Goal: Check status: Check status

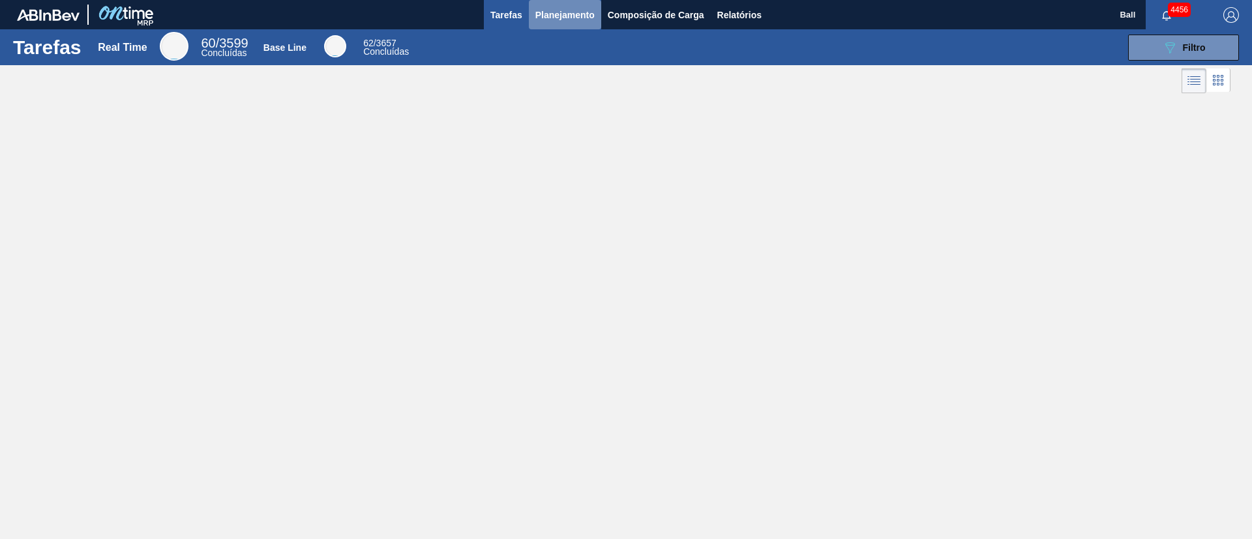
click at [562, 10] on span "Planejamento" at bounding box center [564, 15] width 59 height 16
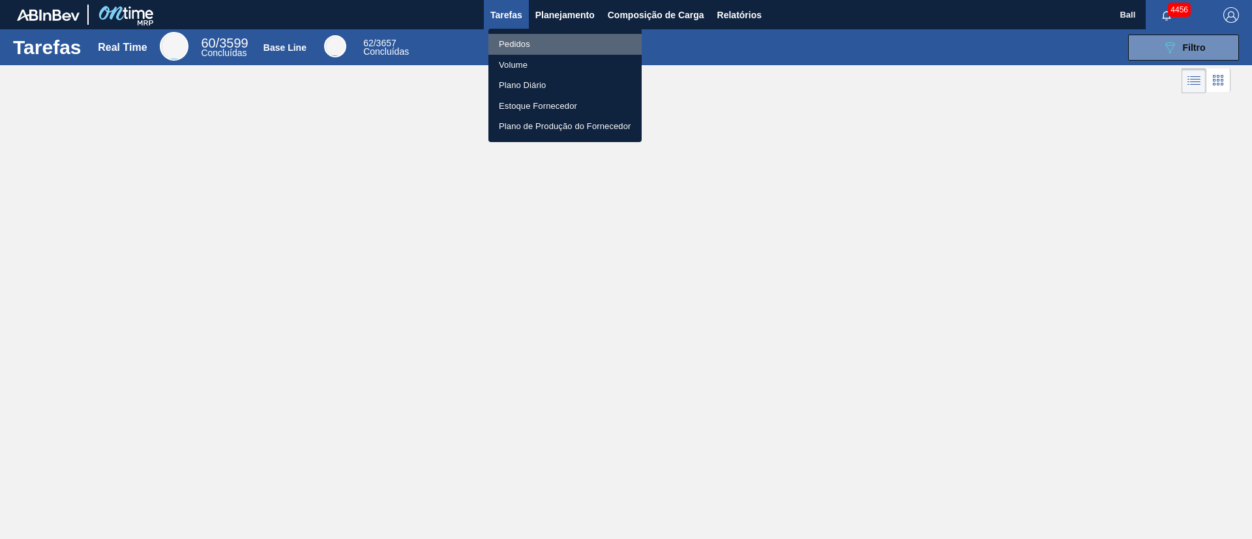
click at [548, 42] on li "Pedidos" at bounding box center [564, 44] width 153 height 21
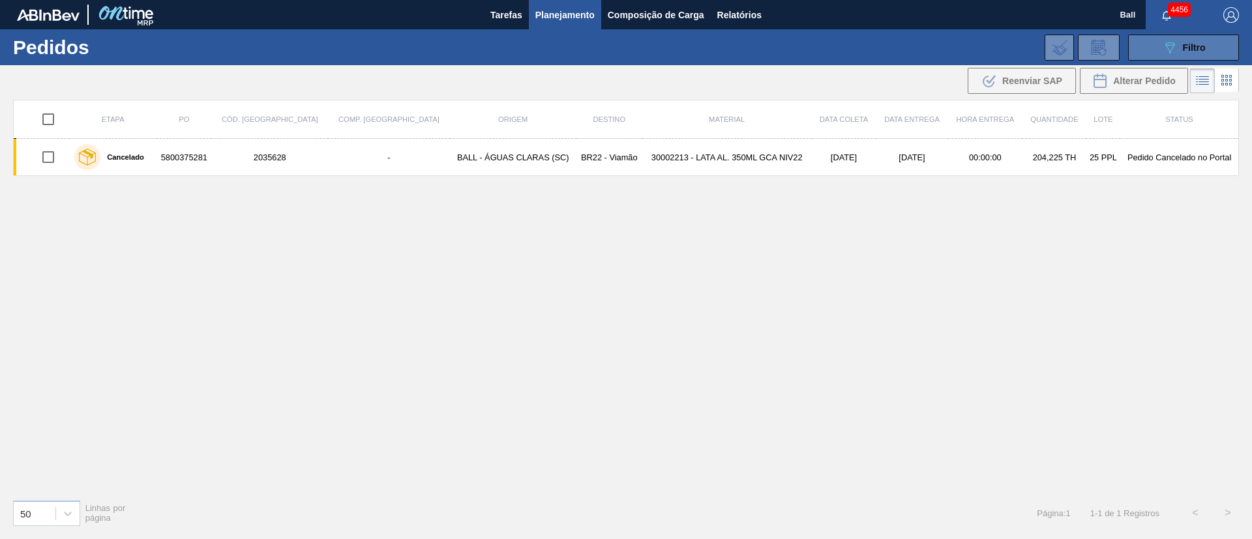
click at [1162, 42] on icon "089F7B8B-B2A5-4AFE-B5C0-19BA573D28AC" at bounding box center [1170, 48] width 16 height 16
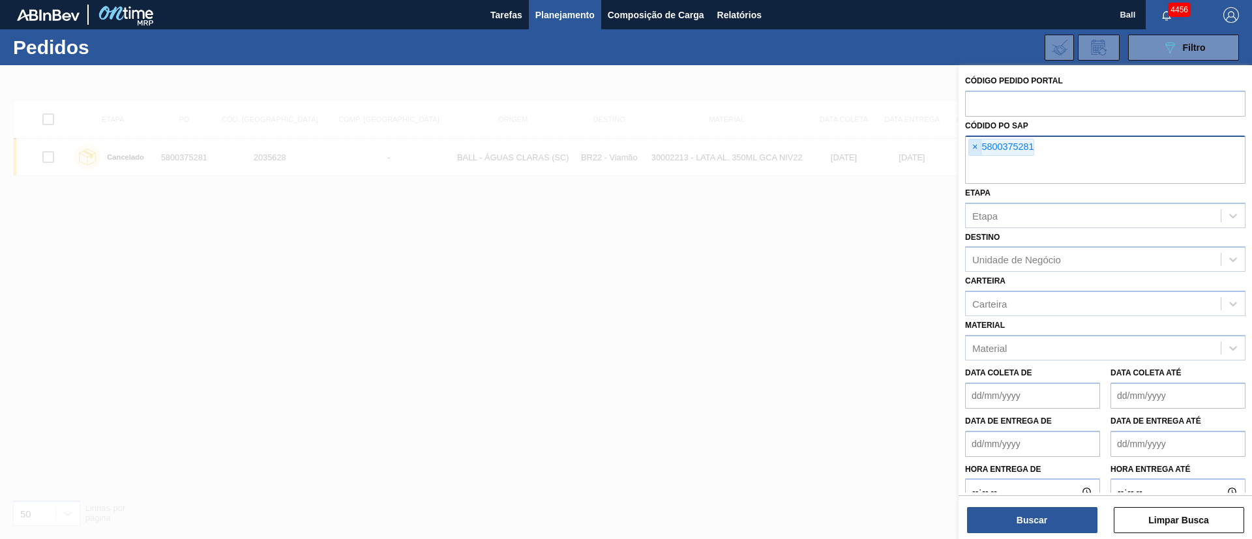
click at [973, 149] on span "×" at bounding box center [975, 148] width 12 height 16
paste input "5800369578"
type input "5800369578"
click at [1024, 523] on button "Buscar" at bounding box center [1032, 520] width 130 height 26
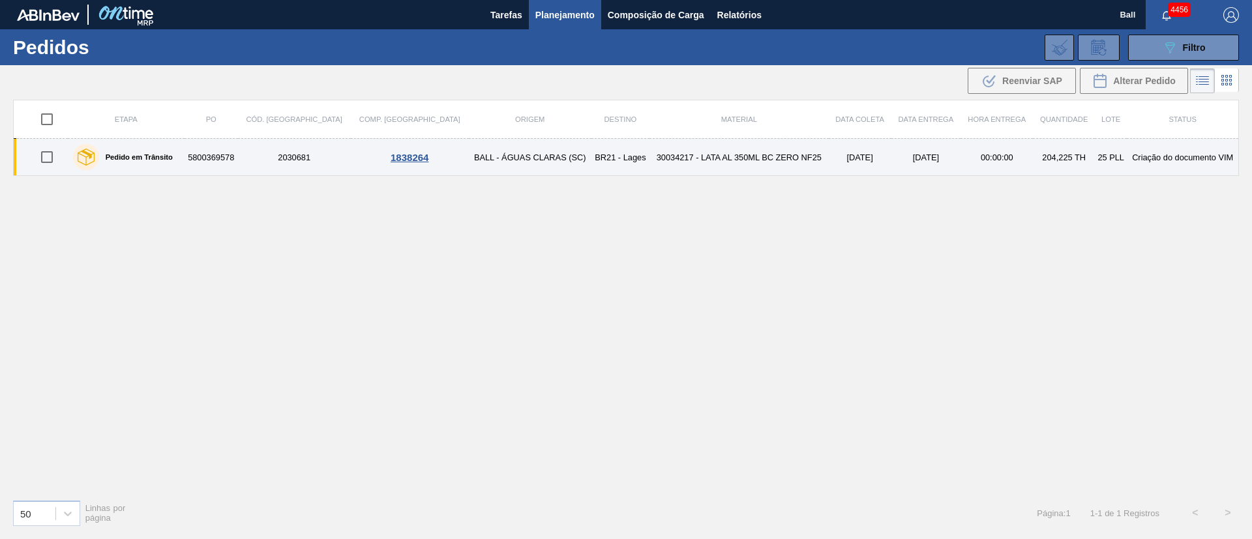
click at [649, 162] on td "30034217 - LATA AL 350ML BC ZERO NF25" at bounding box center [738, 157] width 179 height 37
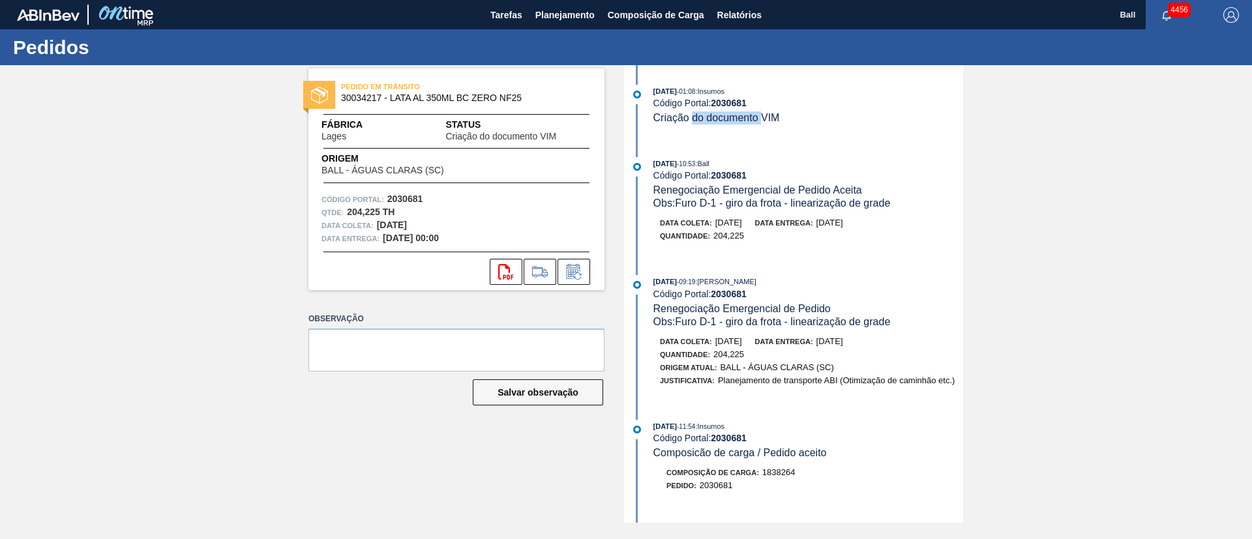
drag, startPoint x: 694, startPoint y: 119, endPoint x: 765, endPoint y: 111, distance: 70.8
click at [765, 111] on div "Criação do documento VIM" at bounding box center [716, 117] width 126 height 13
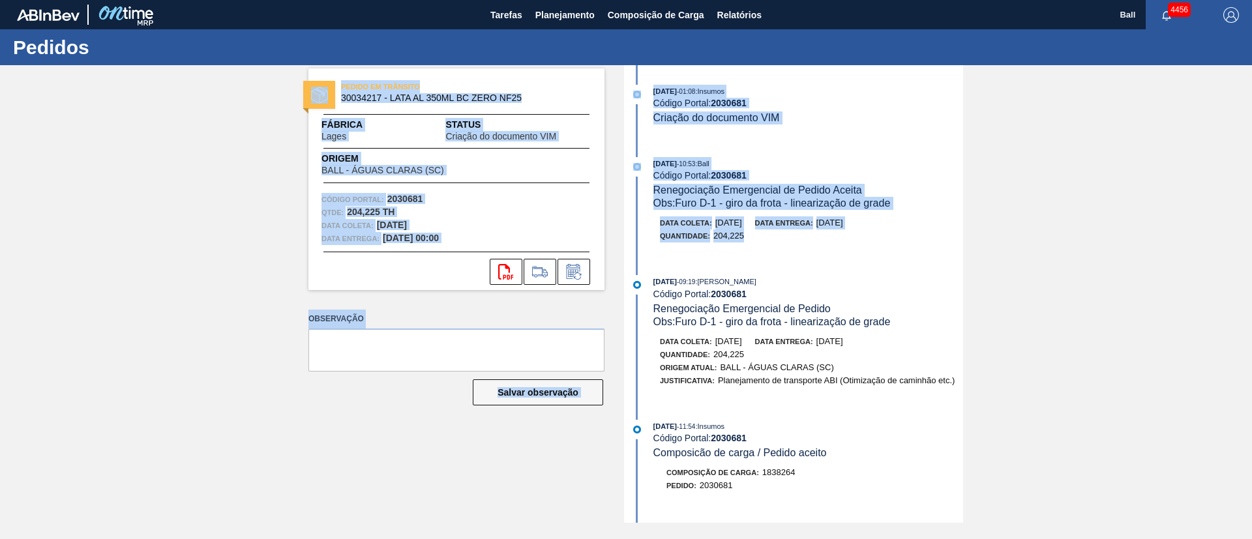
drag, startPoint x: 748, startPoint y: 237, endPoint x: 654, endPoint y: 60, distance: 201.0
click at [654, 60] on div "Pedidos PEDIDO EM TRÂNSITO 30034217 - LATA AL 350ML BC ZERO NF25 Fábrica Lages …" at bounding box center [626, 284] width 1252 height 510
click at [654, 60] on div "Pedidos" at bounding box center [626, 47] width 1252 height 36
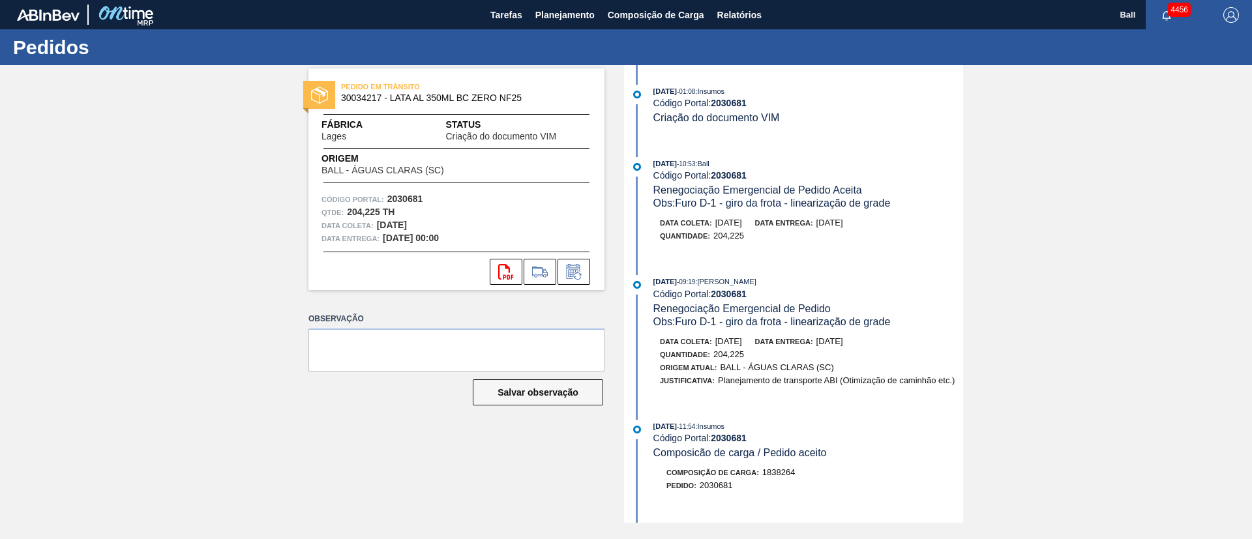
drag, startPoint x: 965, startPoint y: 237, endPoint x: 962, endPoint y: 334, distance: 97.8
click at [962, 334] on div "PEDIDO EM TRÂNSITO 30034217 - LATA AL 350ML BC ZERO NF25 Fábrica Lages Status C…" at bounding box center [626, 294] width 1252 height 458
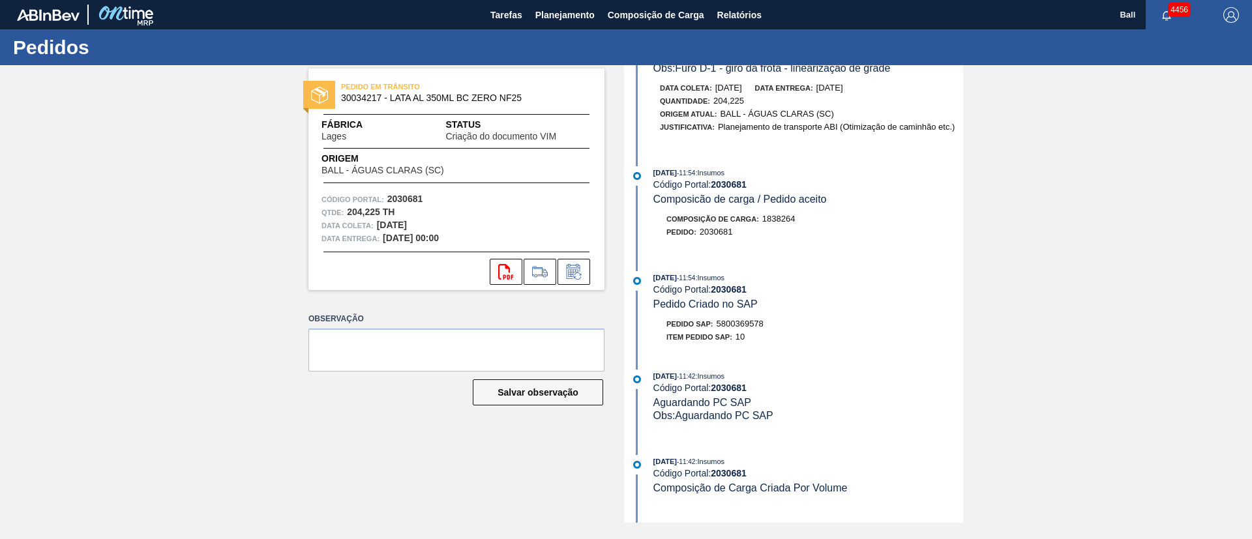
scroll to position [285, 0]
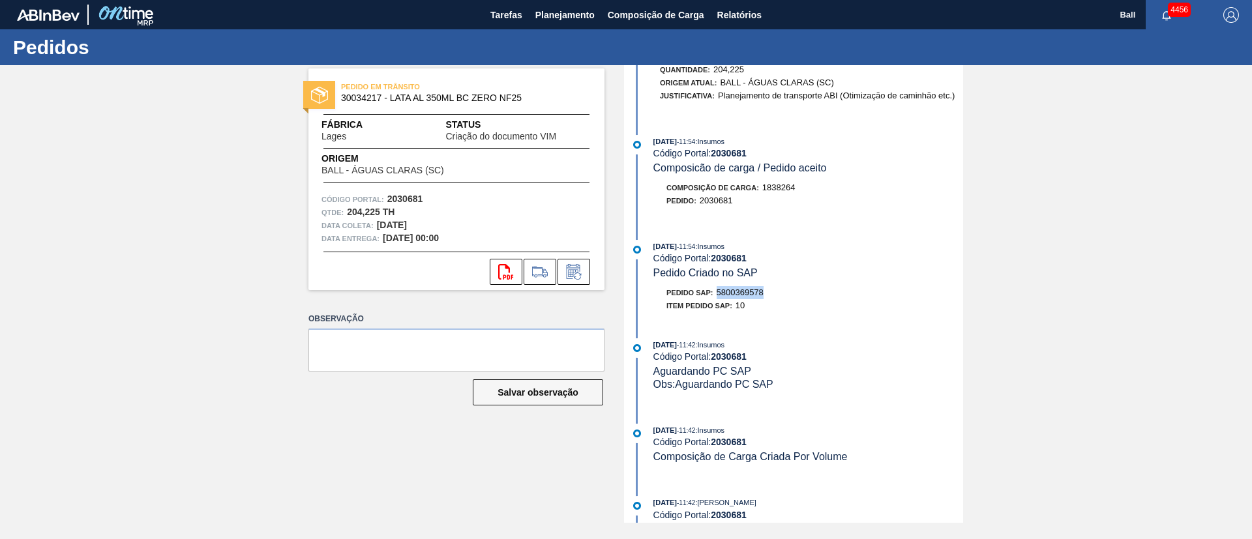
drag, startPoint x: 768, startPoint y: 294, endPoint x: 718, endPoint y: 292, distance: 49.6
click at [718, 292] on div "Pedido SAP: 5800369578" at bounding box center [808, 292] width 310 height 13
copy span "5800369578"
